Goal: Task Accomplishment & Management: Manage account settings

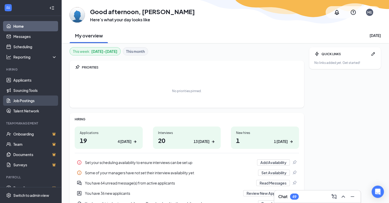
click at [42, 102] on link "Job Postings" at bounding box center [35, 100] width 44 height 10
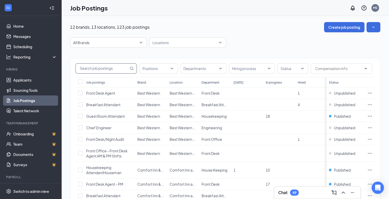
click at [117, 67] on input "text" at bounding box center [102, 68] width 53 height 10
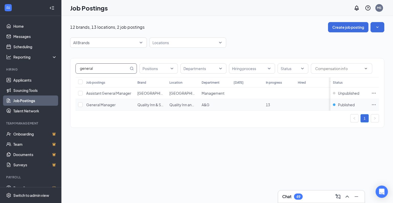
type input "general"
click at [372, 104] on icon "Ellipses" at bounding box center [373, 104] width 5 height 5
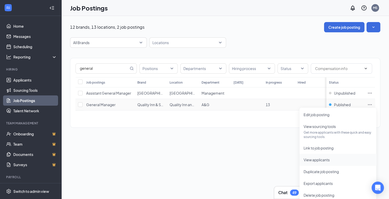
click at [325, 160] on span "View applicants" at bounding box center [317, 159] width 26 height 5
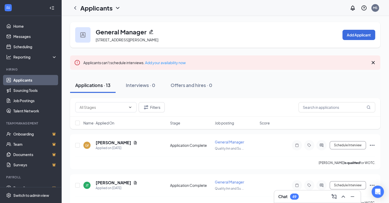
click at [374, 61] on icon "Cross" at bounding box center [373, 62] width 6 height 6
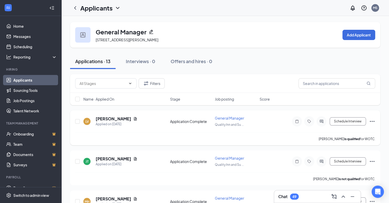
click at [373, 121] on icon "Ellipses" at bounding box center [372, 121] width 6 height 6
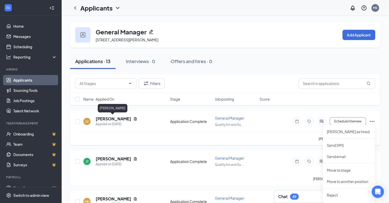
click at [117, 116] on h5 "[PERSON_NAME]" at bounding box center [114, 119] width 36 height 6
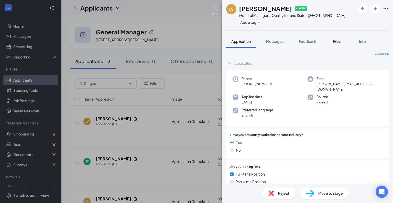
click at [337, 43] on span "Files" at bounding box center [337, 41] width 8 height 5
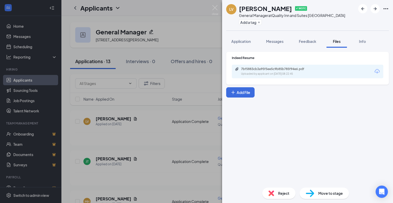
click at [329, 75] on div "7bf5883cb3a95f5ee5c9b85b785f94e6.pdf Uploaded by applicant on [DATE] 08:22:45" at bounding box center [308, 72] width 152 height 14
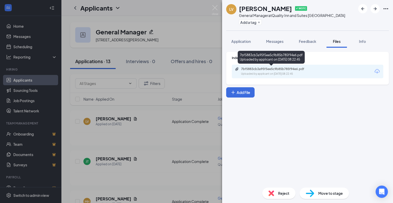
click at [298, 67] on div "7bf5883cb3a95f5ee5c9b85b785f94e6.pdf" at bounding box center [277, 69] width 72 height 4
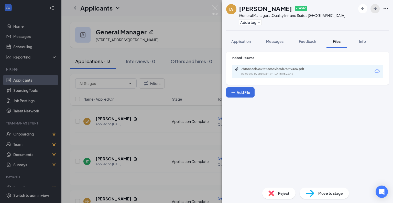
click at [375, 10] on icon "ArrowRight" at bounding box center [375, 8] width 3 height 3
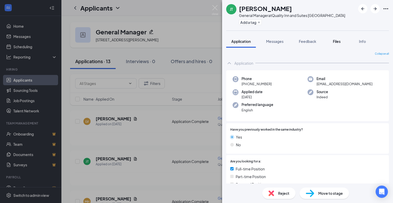
click at [343, 44] on button "Files" at bounding box center [337, 41] width 20 height 13
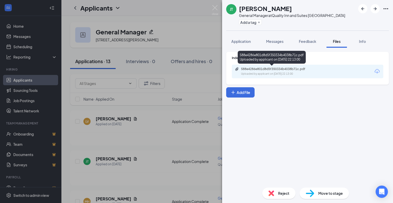
click at [298, 69] on div "588e4286e801d8d5f350334b4038b71c.pdf" at bounding box center [277, 69] width 72 height 4
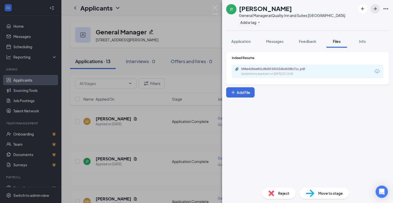
click at [376, 7] on icon "ArrowRight" at bounding box center [375, 9] width 6 height 6
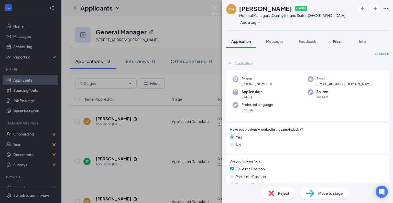
click at [336, 39] on span "Files" at bounding box center [337, 41] width 8 height 5
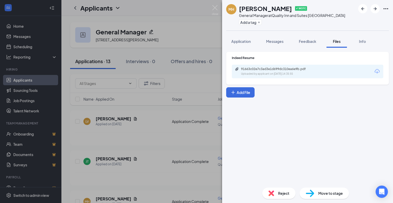
click at [318, 72] on div "91663c02e7c3ad3e1d699dc310ea6e9b.pdf Uploaded by applicant on [DATE] 14:35:55" at bounding box center [308, 72] width 152 height 14
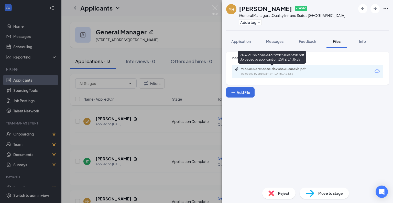
click at [311, 71] on div "91663c02e7c3ad3e1d699dc310ea6e9b.pdf Uploaded by applicant on [DATE] 14:35:55" at bounding box center [276, 71] width 83 height 9
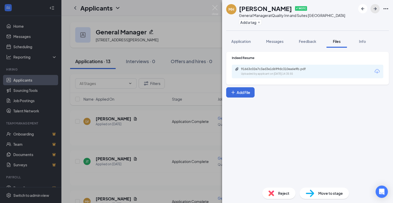
click at [375, 9] on icon "ArrowRight" at bounding box center [375, 9] width 6 height 6
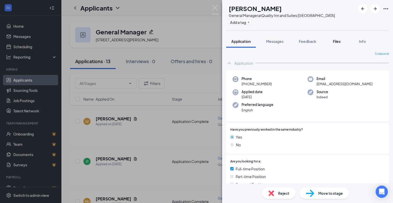
click at [341, 42] on span "Files" at bounding box center [337, 41] width 8 height 5
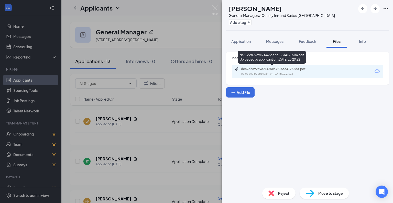
click at [304, 68] on div "de82dc892c9e71465ca72156a41755da.pdf" at bounding box center [277, 69] width 72 height 4
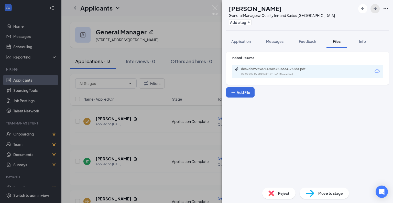
click at [375, 9] on icon "ArrowRight" at bounding box center [375, 8] width 3 height 3
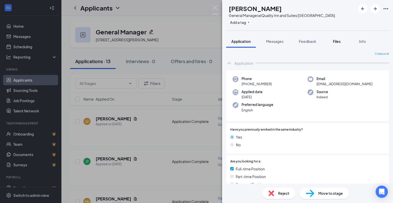
click at [339, 42] on span "Files" at bounding box center [337, 41] width 8 height 5
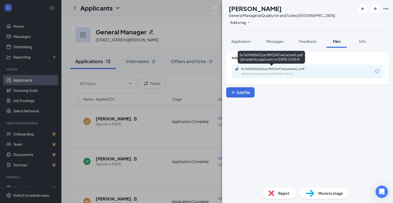
click at [285, 70] on div "0c7e296006621ac989224f7a41ecbe41.pdf" at bounding box center [277, 69] width 72 height 4
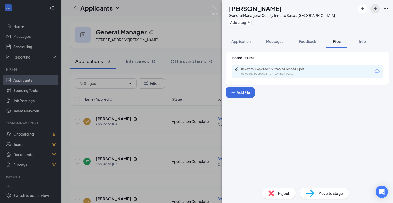
click at [373, 8] on icon "ArrowRight" at bounding box center [375, 9] width 6 height 6
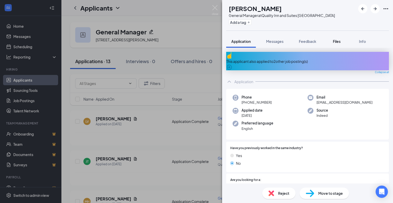
click at [338, 43] on span "Files" at bounding box center [337, 41] width 8 height 5
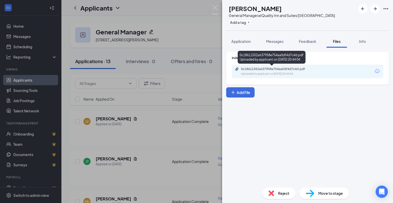
click at [305, 72] on div "Uploaded by applicant on [DATE] 20:44:04" at bounding box center [279, 74] width 77 height 4
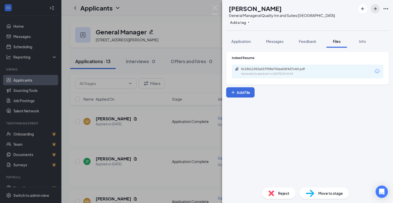
drag, startPoint x: 373, startPoint y: 8, endPoint x: 374, endPoint y: 5, distance: 3.4
click at [374, 7] on icon "ArrowRight" at bounding box center [375, 9] width 6 height 6
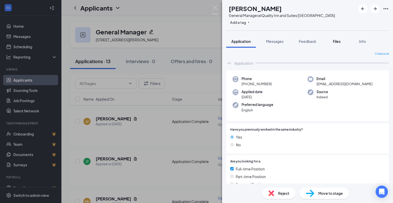
click at [338, 37] on button "Files" at bounding box center [337, 41] width 20 height 13
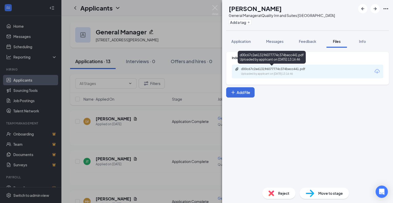
click at [289, 71] on div "d00c67c2e613196077774c374becc441.pdf Uploaded by applicant on [DATE] 13:16:46" at bounding box center [276, 71] width 83 height 9
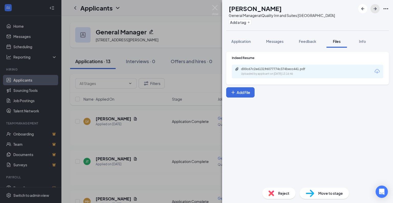
click at [377, 9] on icon "ArrowRight" at bounding box center [375, 9] width 6 height 6
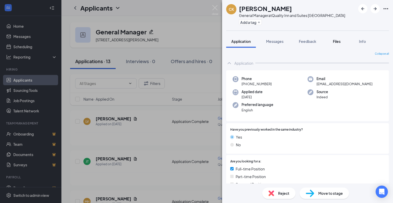
click at [342, 40] on div "Files" at bounding box center [337, 41] width 10 height 5
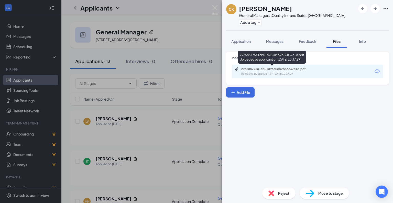
click at [281, 69] on div "293588775a1cb0189630cb2b56837c1d.pdf" at bounding box center [277, 69] width 72 height 4
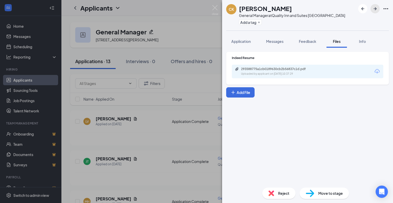
click at [372, 11] on icon "ArrowRight" at bounding box center [375, 9] width 6 height 6
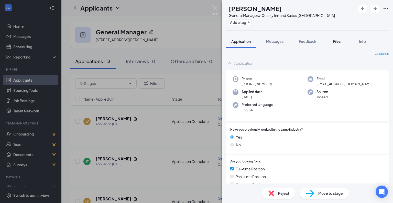
click at [336, 39] on span "Files" at bounding box center [337, 41] width 8 height 5
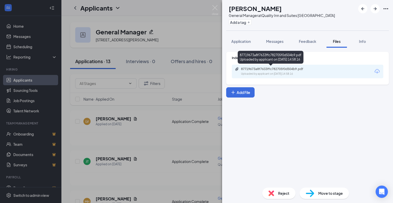
click at [296, 68] on div "87719673a8f7633ffc782705f0d504b9.pdf" at bounding box center [277, 69] width 72 height 4
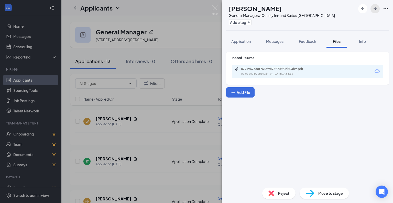
click at [374, 10] on icon "ArrowRight" at bounding box center [375, 9] width 6 height 6
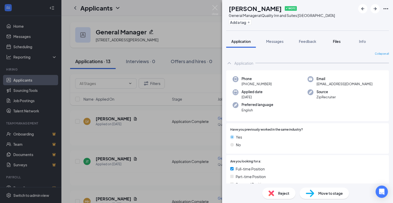
click at [340, 40] on span "Files" at bounding box center [337, 41] width 8 height 5
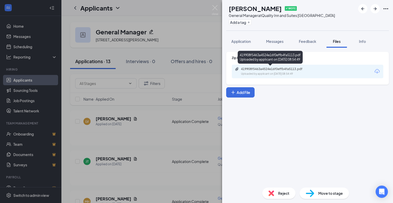
click at [288, 71] on div "419908f5463a4524e16f0effb4fa5113.pdf Uploaded by applicant on [DATE] 08:54:49" at bounding box center [276, 71] width 83 height 9
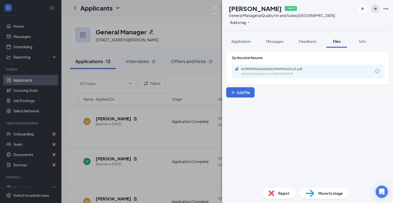
click at [378, 8] on icon "ArrowRight" at bounding box center [375, 9] width 6 height 6
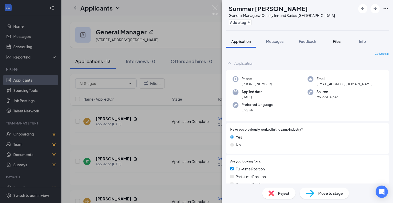
click at [333, 42] on div "Files" at bounding box center [337, 41] width 10 height 5
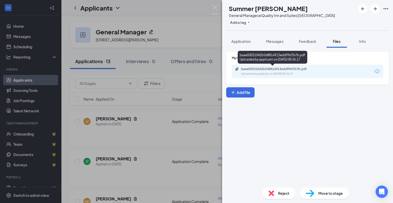
click at [282, 70] on div "baae50031042b5d8814913edd99d7b7b.pdf" at bounding box center [277, 69] width 72 height 4
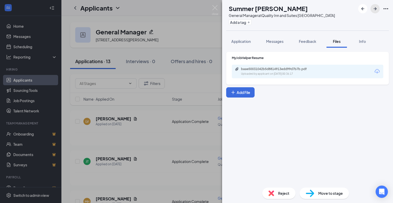
click at [373, 9] on icon "ArrowRight" at bounding box center [375, 9] width 6 height 6
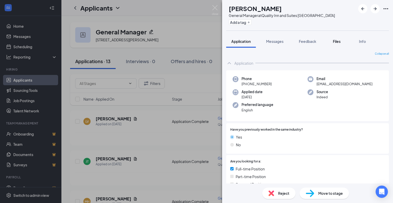
click at [343, 39] on button "Files" at bounding box center [337, 41] width 20 height 13
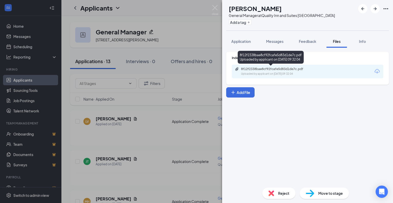
click at [279, 71] on div "8f12f2338bae8cf92fcafe5d83d1de7c.pdf Uploaded by applicant on [DATE] 09:32:04" at bounding box center [276, 71] width 83 height 9
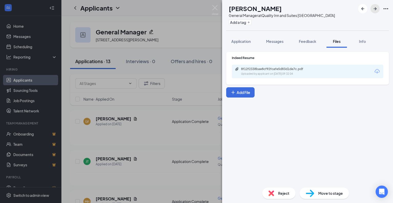
click at [375, 8] on icon "ArrowRight" at bounding box center [375, 8] width 3 height 3
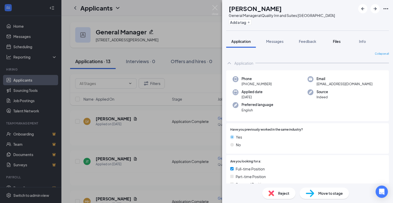
drag, startPoint x: 334, startPoint y: 40, endPoint x: 331, endPoint y: 46, distance: 7.1
click at [334, 40] on span "Files" at bounding box center [337, 41] width 8 height 5
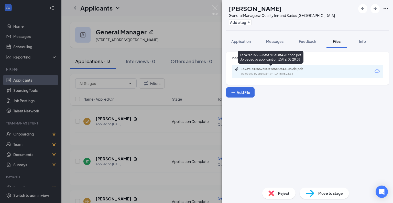
click at [288, 72] on div "Uploaded by applicant on [DATE] 08:28:38" at bounding box center [279, 74] width 77 height 4
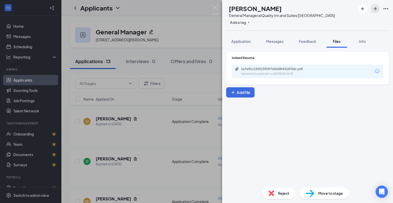
click at [374, 9] on icon "ArrowRight" at bounding box center [375, 9] width 6 height 6
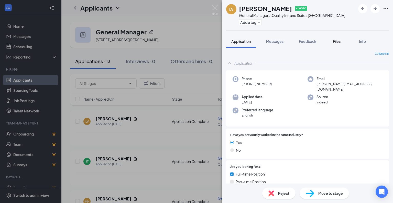
click at [338, 37] on button "Files" at bounding box center [337, 41] width 20 height 13
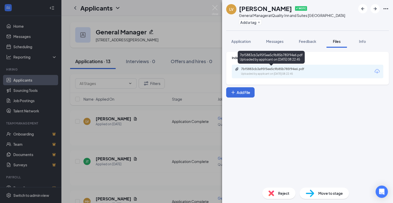
click at [298, 69] on div "7bf5883cb3a95f5ee5c9b85b785f94e6.pdf" at bounding box center [277, 69] width 72 height 4
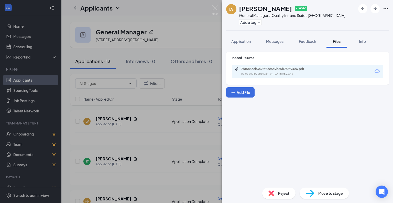
click at [370, 9] on div at bounding box center [373, 8] width 31 height 9
click at [377, 9] on icon "ArrowRight" at bounding box center [375, 9] width 6 height 6
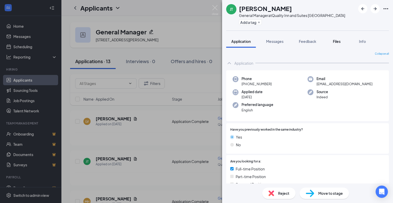
click at [341, 40] on span "Files" at bounding box center [337, 41] width 8 height 5
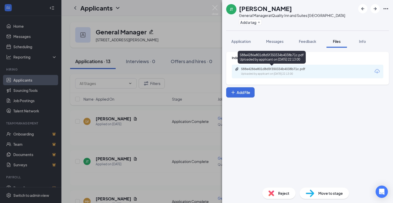
click at [294, 72] on div "Uploaded by applicant on [DATE] 22:13:00" at bounding box center [279, 74] width 77 height 4
